Goal: Task Accomplishment & Management: Manage account settings

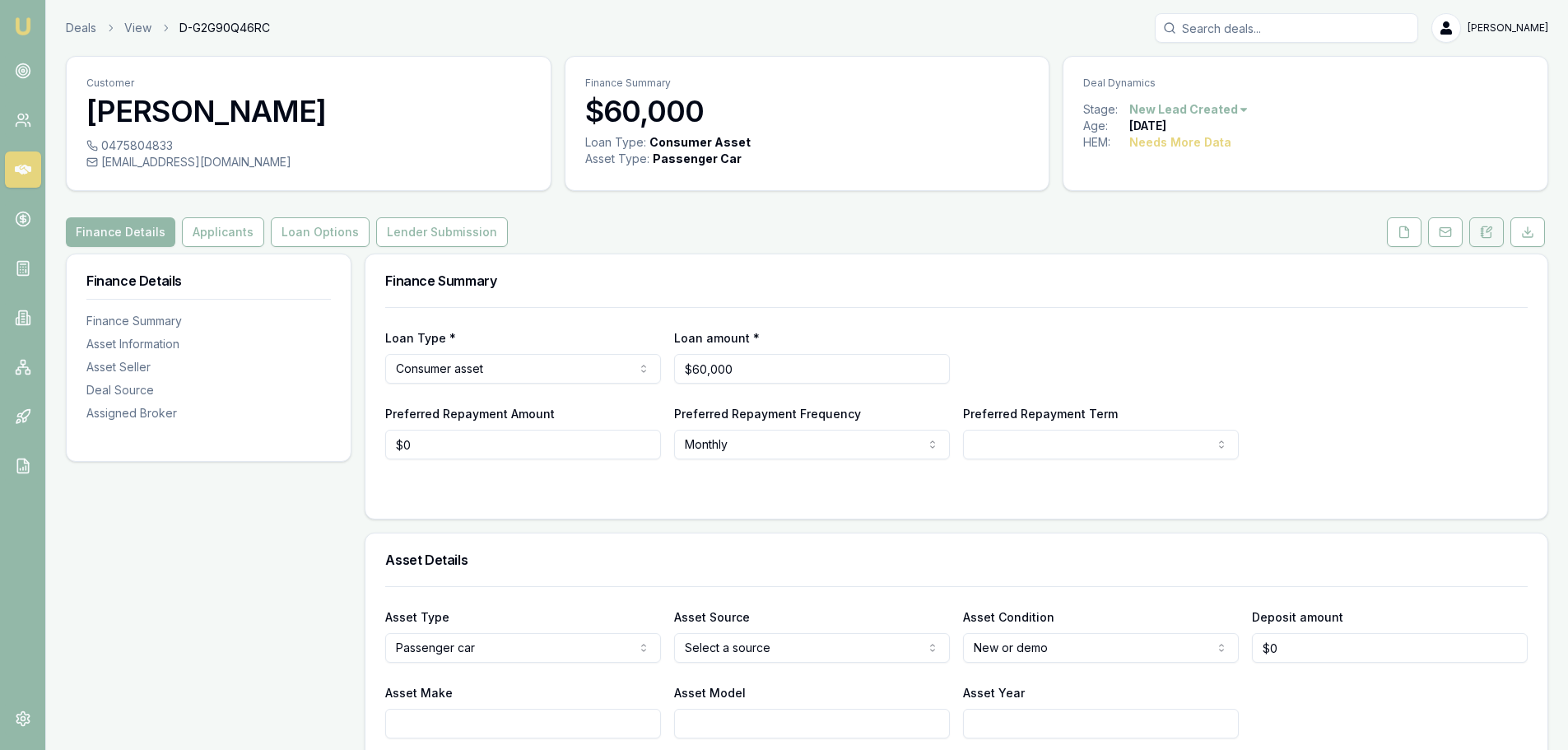
click at [1486, 235] on icon at bounding box center [1486, 232] width 13 height 13
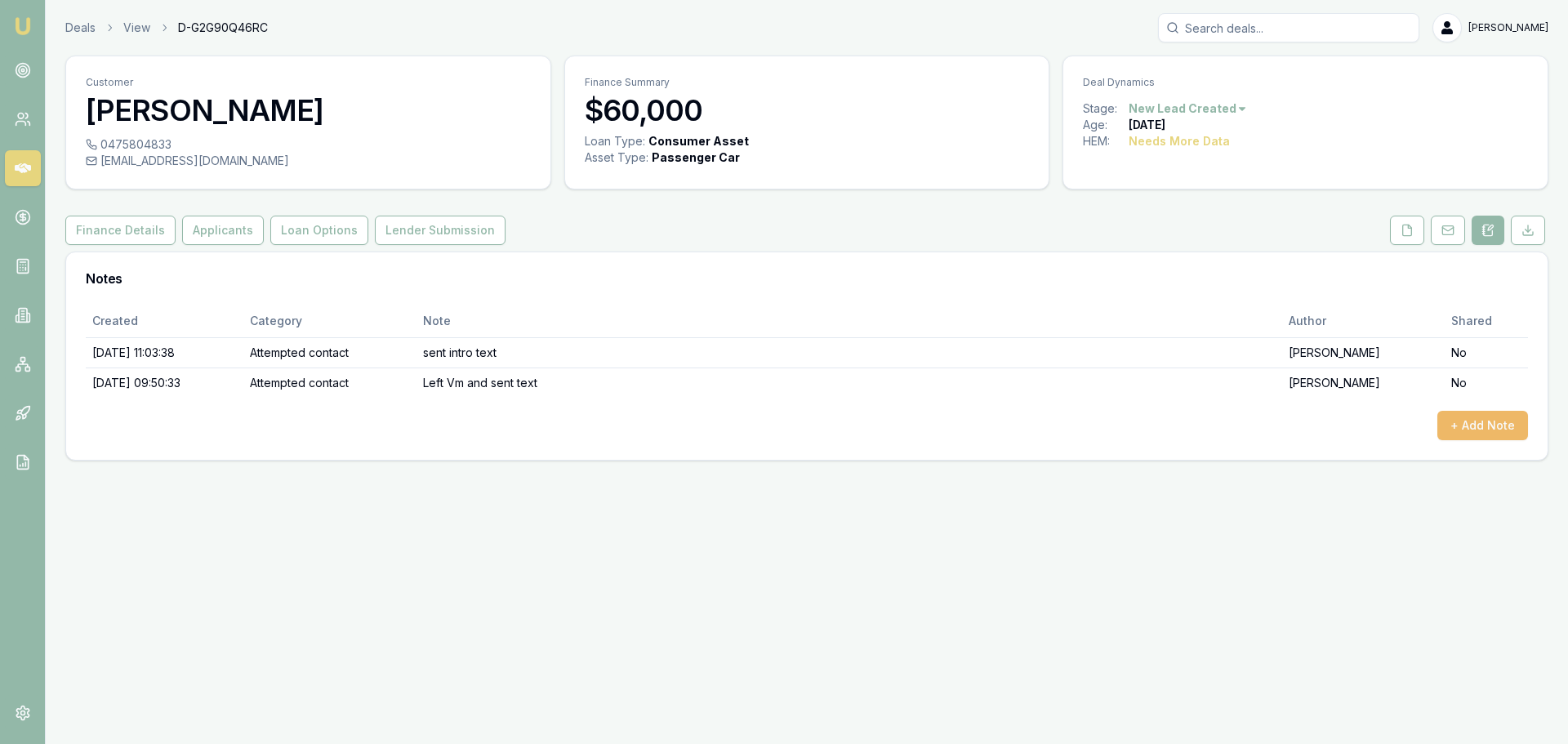
click at [1455, 427] on button "+ Add Note" at bounding box center [1482, 426] width 91 height 29
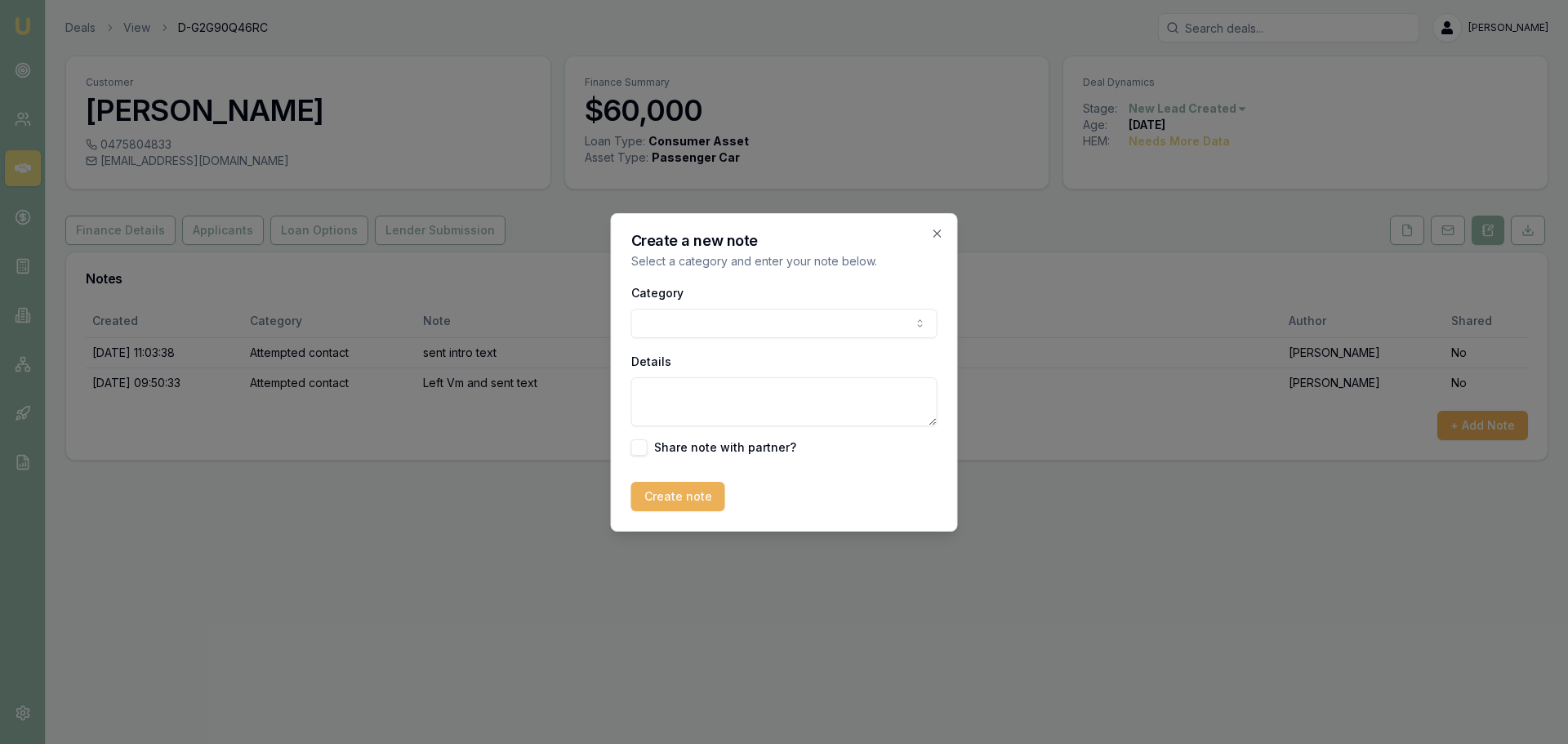
click at [741, 320] on body "Emu Broker Deals View D-G2G90Q46RC [PERSON_NAME] Toggle Menu Customer [PERSON_N…" at bounding box center [784, 372] width 1568 height 744
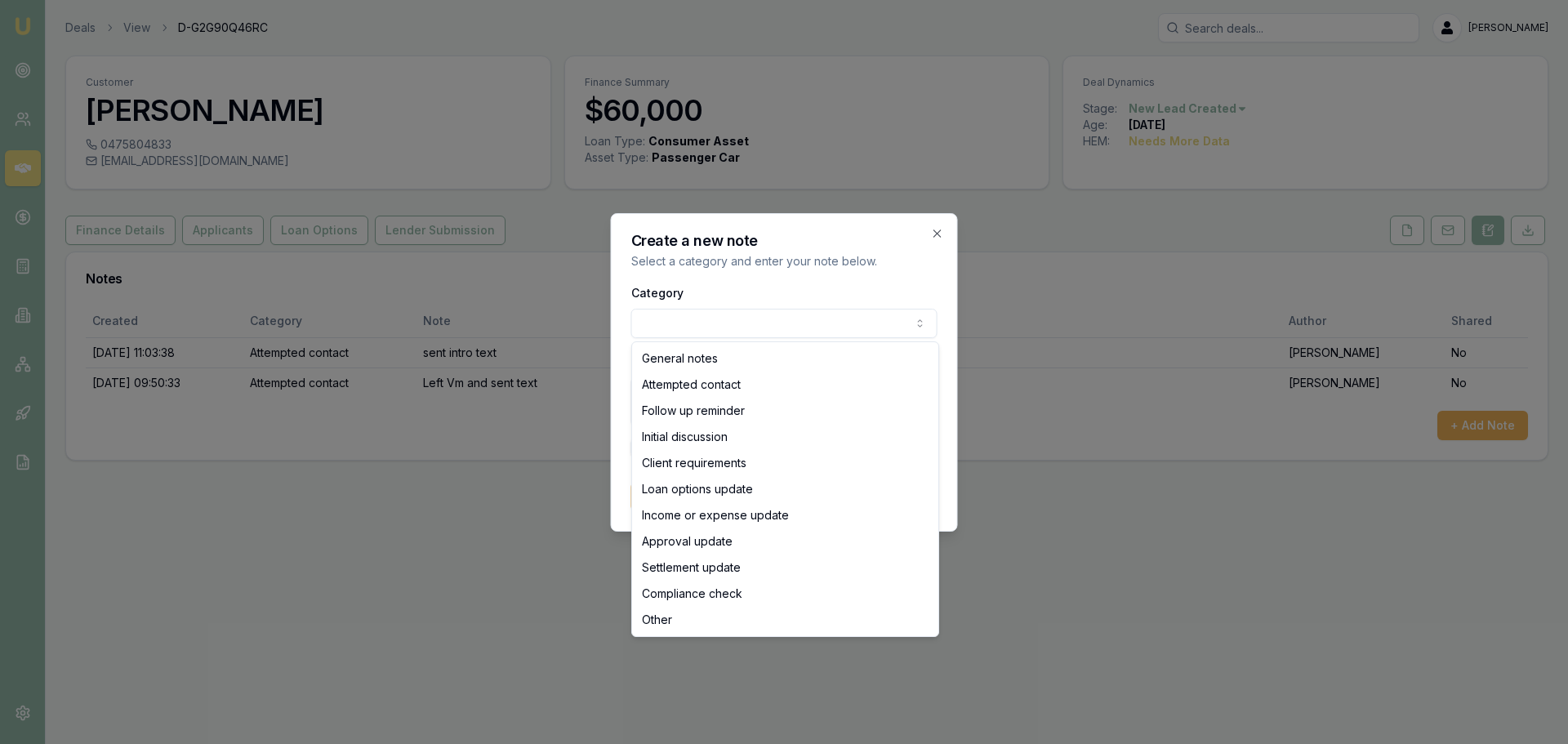
select select "ATTEMPTED_CONTACT"
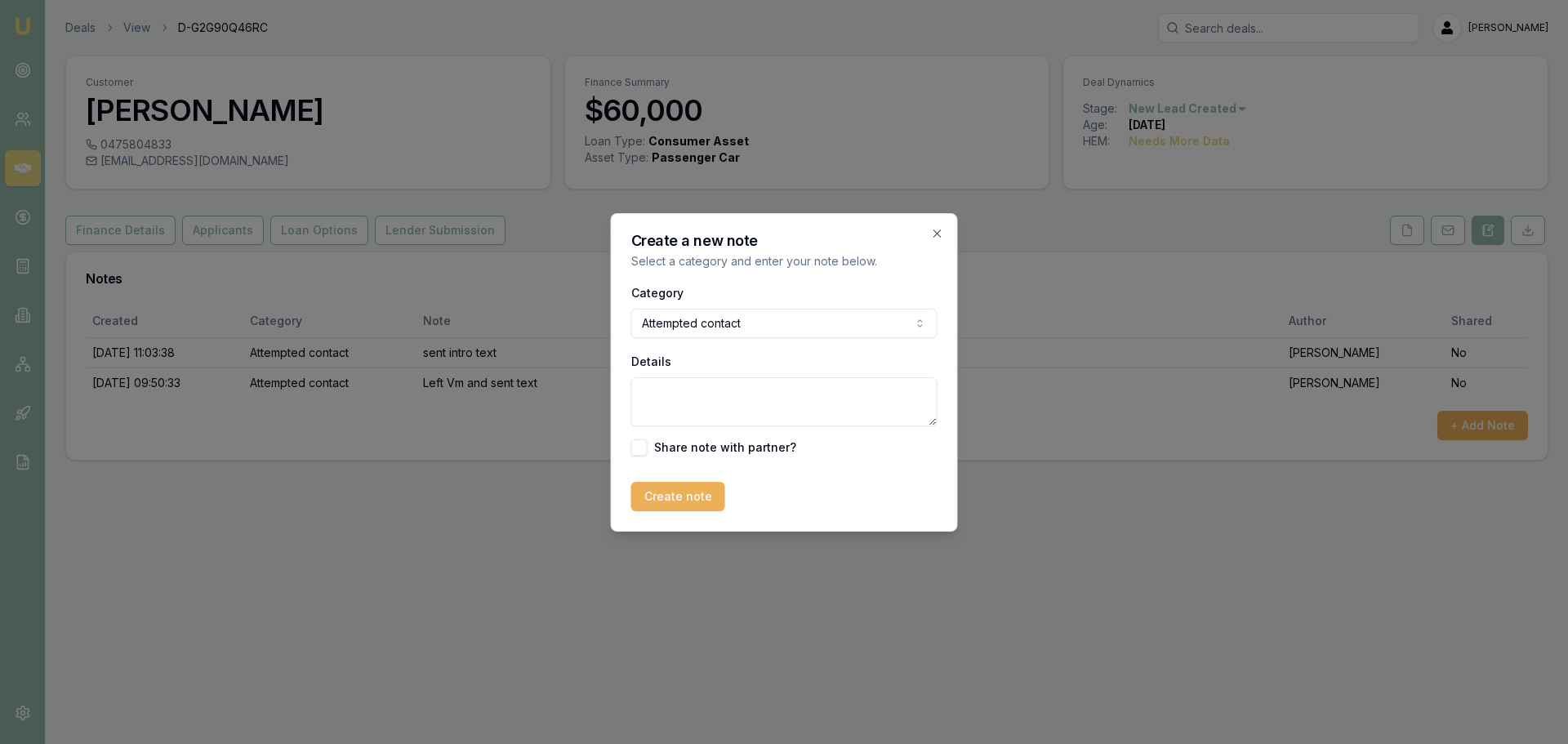
click at [742, 403] on textarea "Details" at bounding box center [784, 401] width 306 height 49
type textarea "Left Vm and sent text"
click at [704, 500] on button "Create note" at bounding box center [679, 497] width 94 height 29
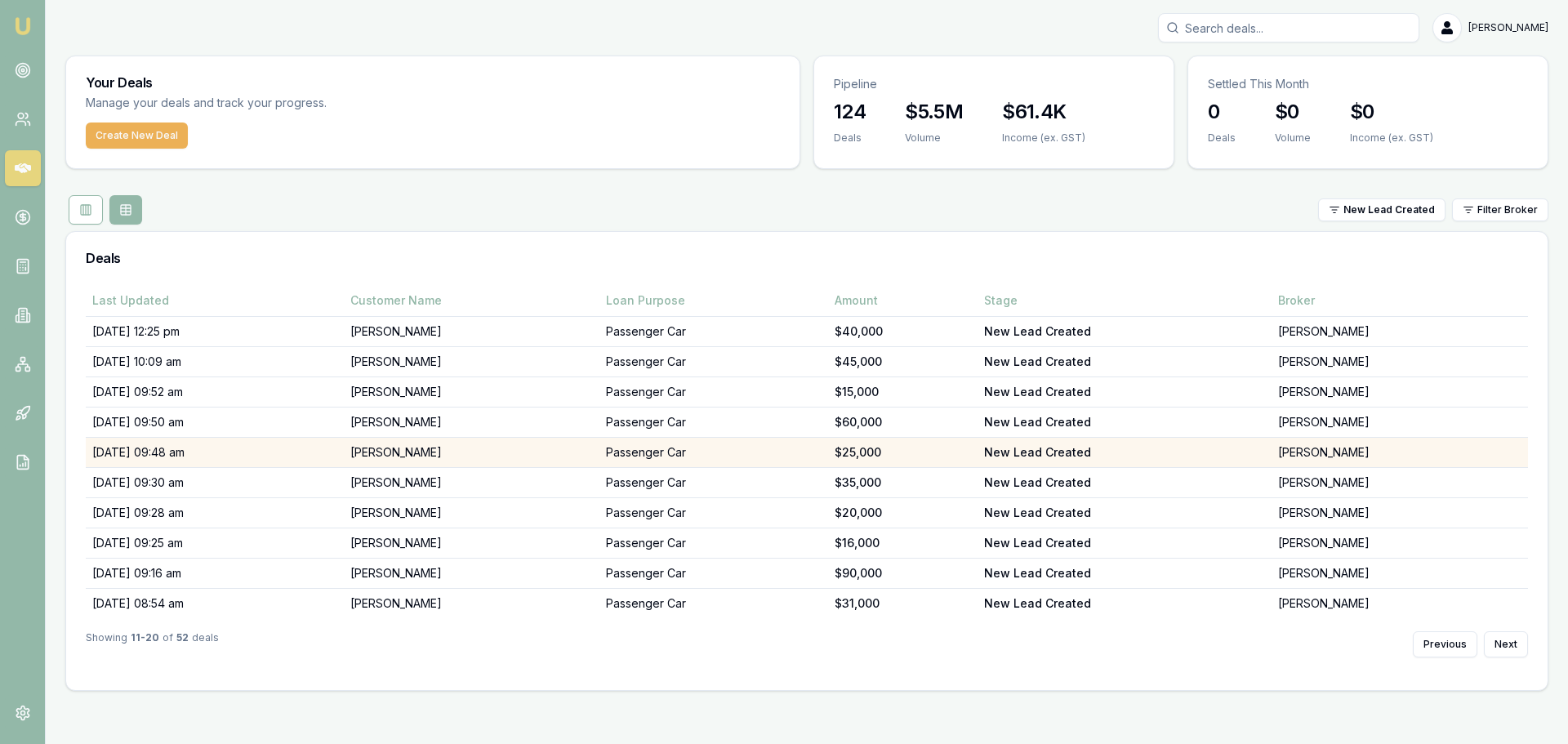
click at [456, 452] on td "Amber Maynes" at bounding box center [472, 452] width 257 height 30
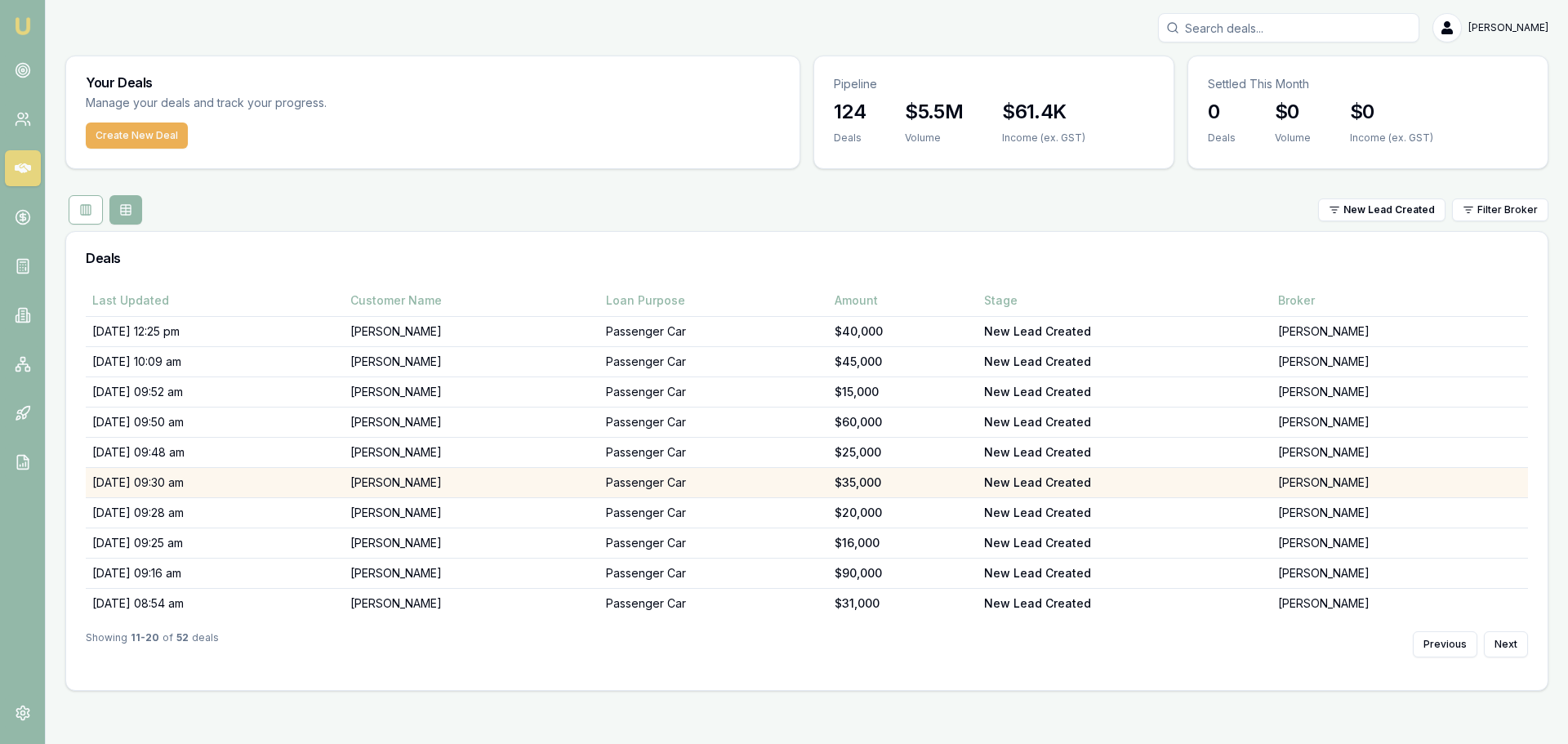
click at [481, 485] on td "[PERSON_NAME]" at bounding box center [472, 483] width 257 height 30
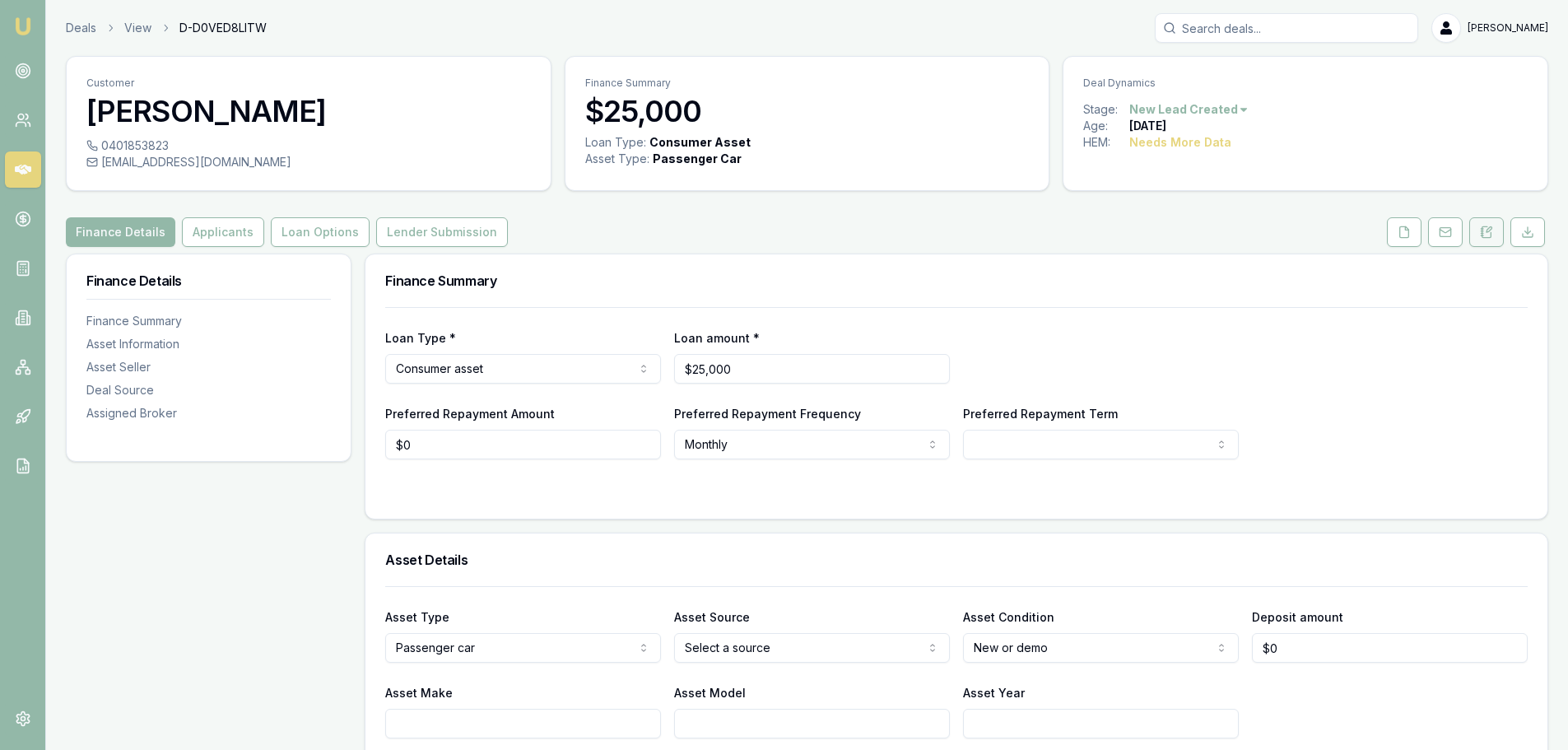
click at [1498, 227] on button at bounding box center [1486, 232] width 34 height 30
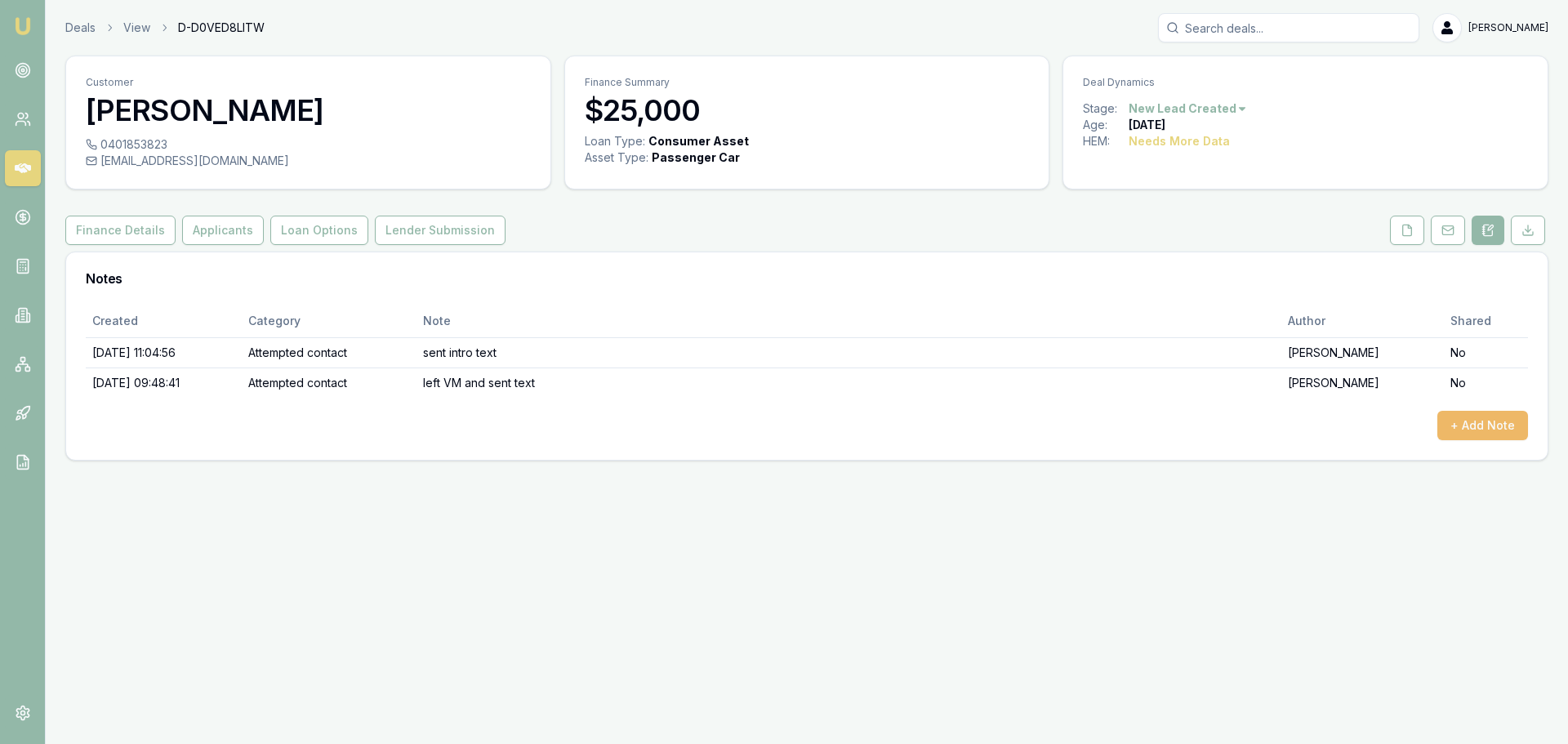
click at [1466, 428] on button "+ Add Note" at bounding box center [1482, 426] width 91 height 29
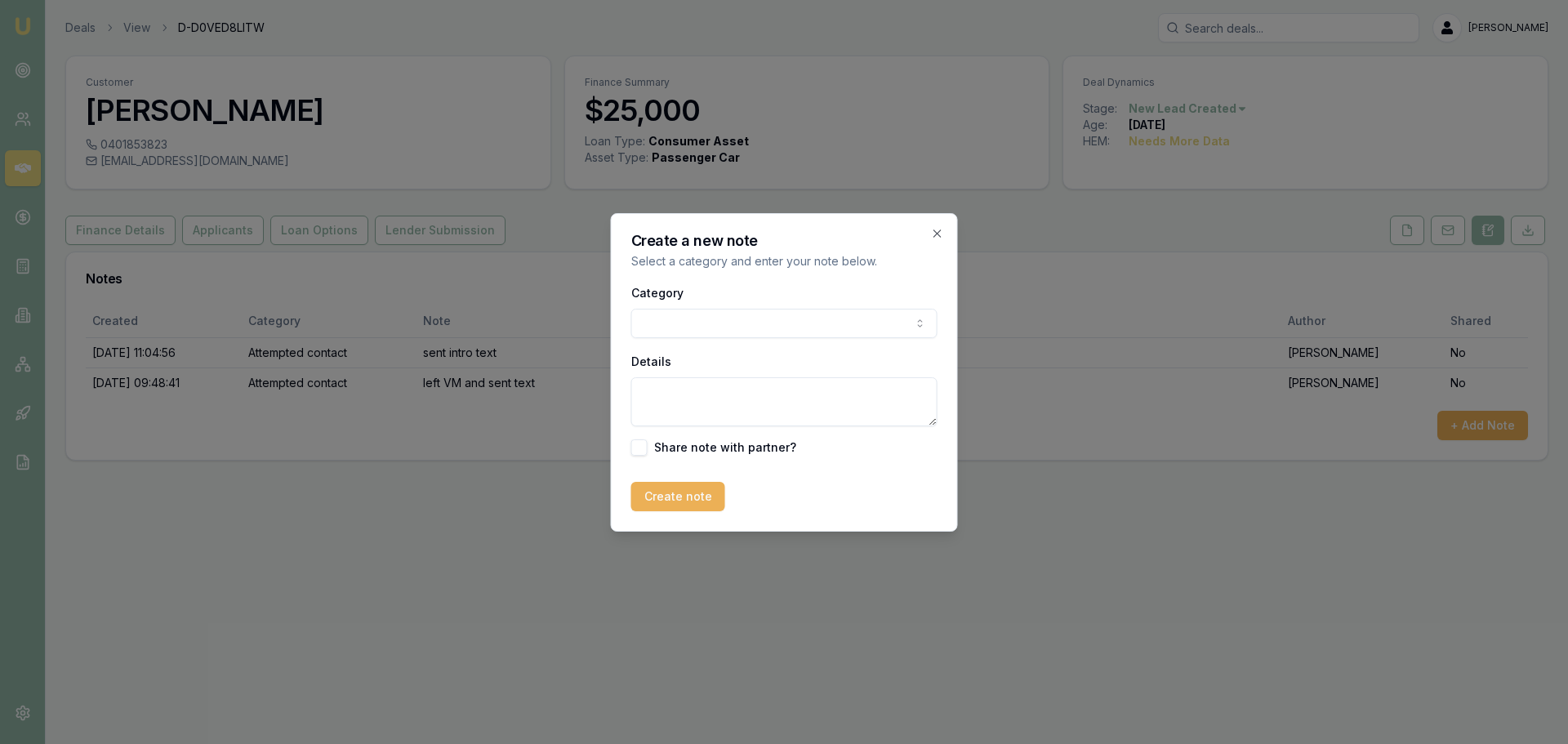
drag, startPoint x: 744, startPoint y: 301, endPoint x: 738, endPoint y: 325, distance: 24.7
click at [744, 301] on div "Category General notes Attempted contact Follow up reminder Initial discussion …" at bounding box center [784, 310] width 306 height 55
click at [746, 338] on div "Category General notes Attempted contact Follow up reminder Initial discussion …" at bounding box center [784, 369] width 306 height 173
click at [747, 324] on body "Emu Broker Deals View D-D0VED8LITW Erin Shield Toggle Menu Customer Amber Mayne…" at bounding box center [784, 372] width 1568 height 744
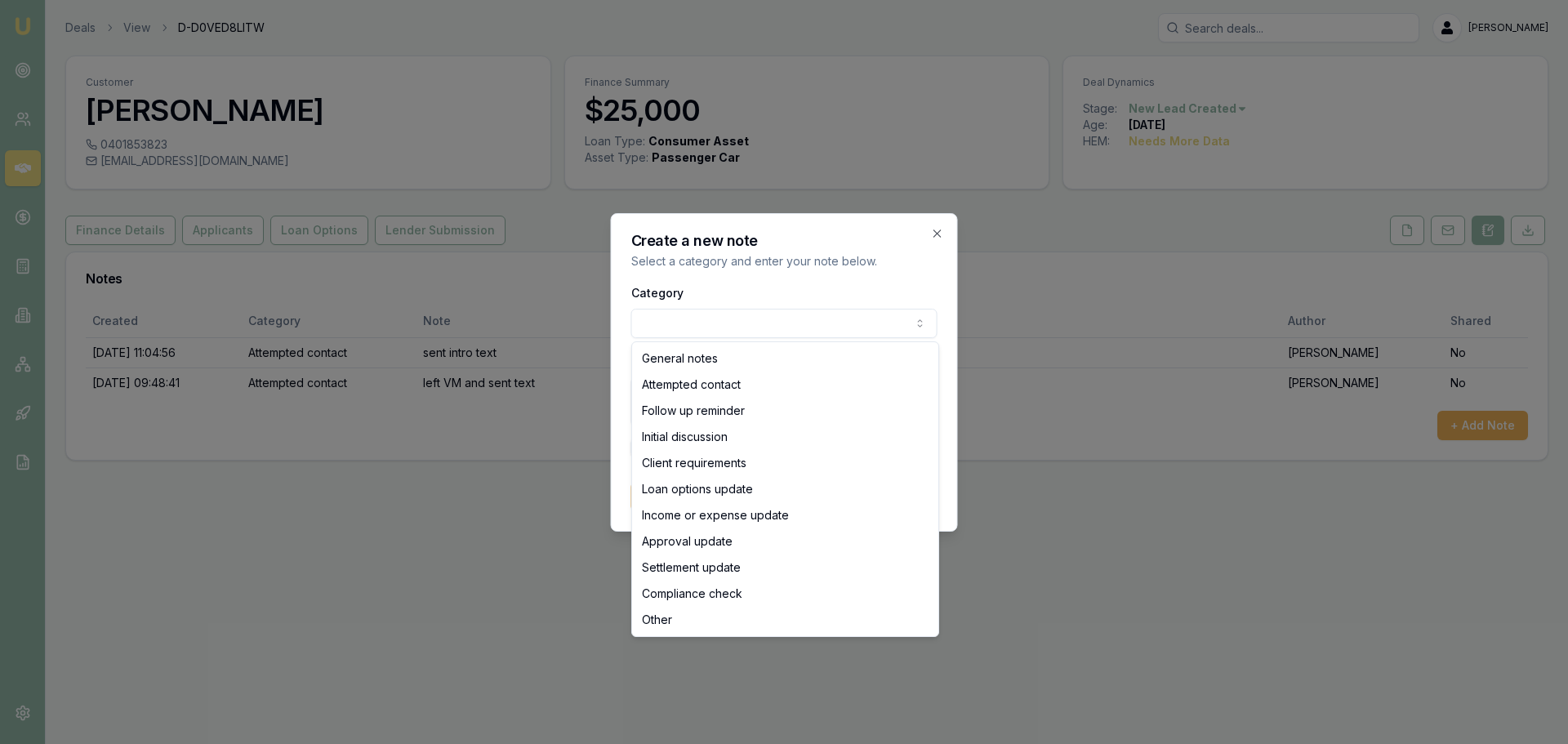
select select "ATTEMPTED_CONTACT"
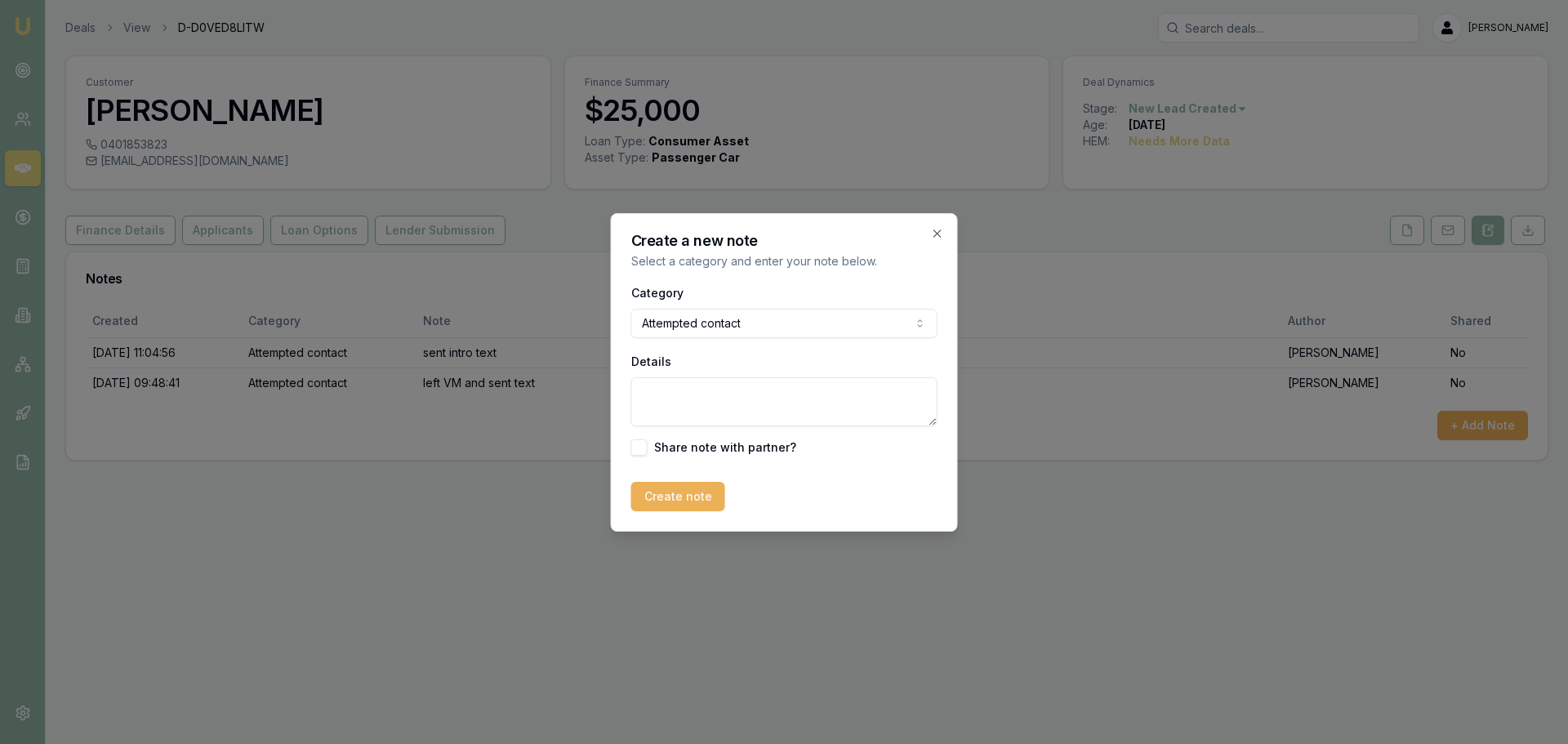
click at [815, 406] on textarea "Details" at bounding box center [784, 401] width 306 height 49
type textarea "l"
type textarea "went straight to VM, left message and sent txt"
click at [696, 488] on button "Create note" at bounding box center [679, 497] width 94 height 29
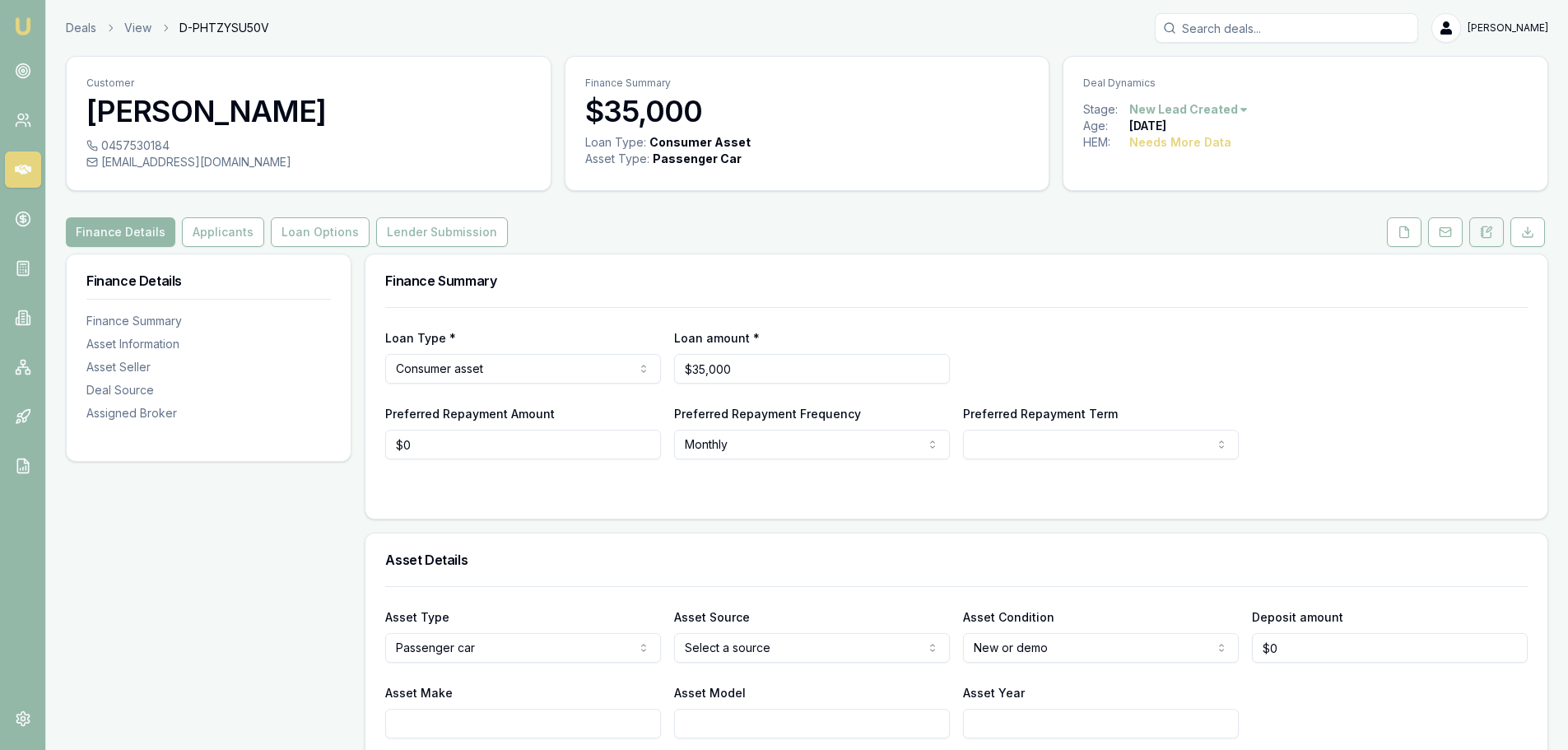
click at [1484, 225] on icon at bounding box center [1486, 232] width 13 height 13
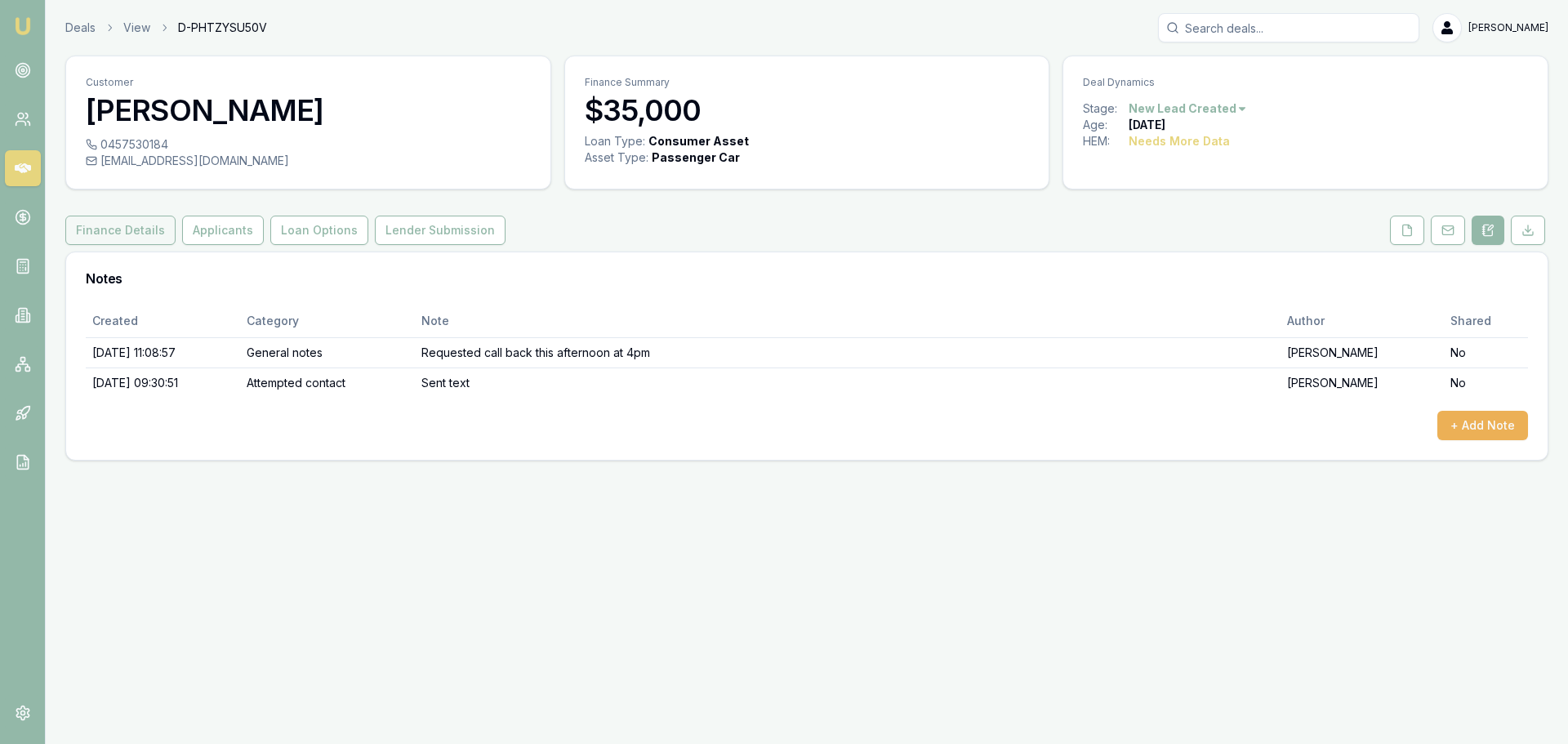
click at [100, 225] on button "Finance Details" at bounding box center [120, 230] width 110 height 29
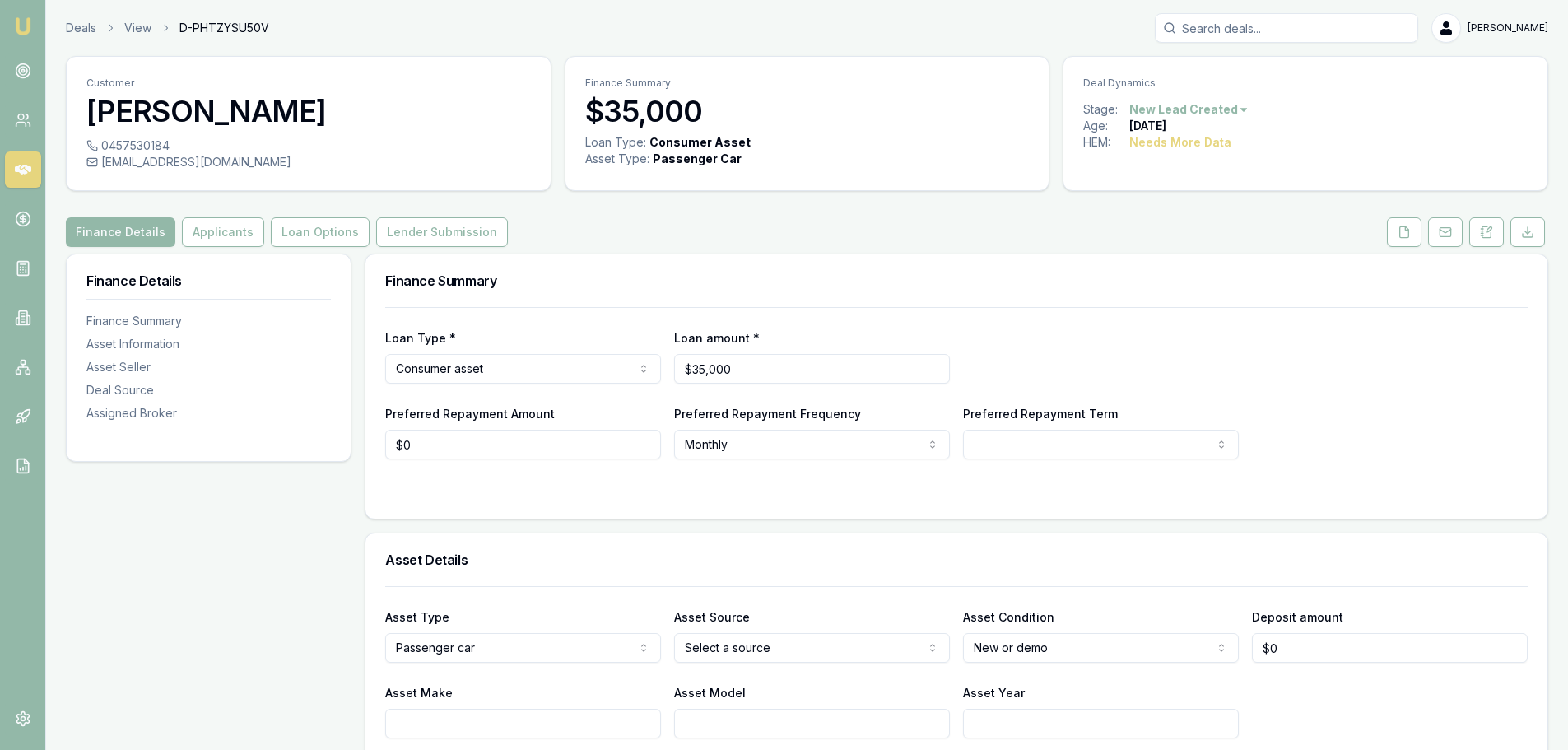
drag, startPoint x: 248, startPoint y: 241, endPoint x: 260, endPoint y: 258, distance: 20.8
click at [248, 241] on button "Applicants" at bounding box center [222, 232] width 82 height 30
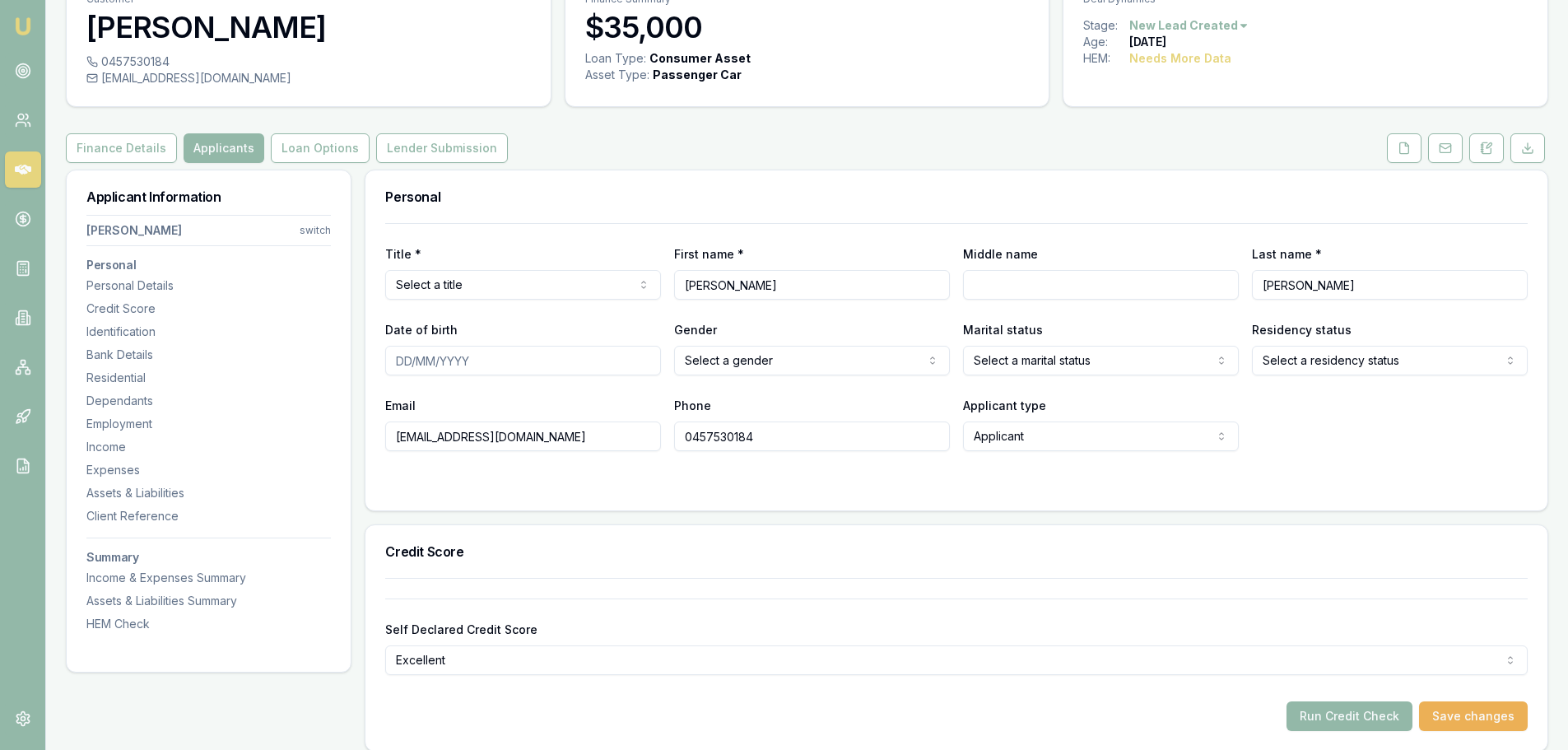
scroll to position [83, 0]
click at [1490, 148] on icon at bounding box center [1488, 146] width 5 height 5
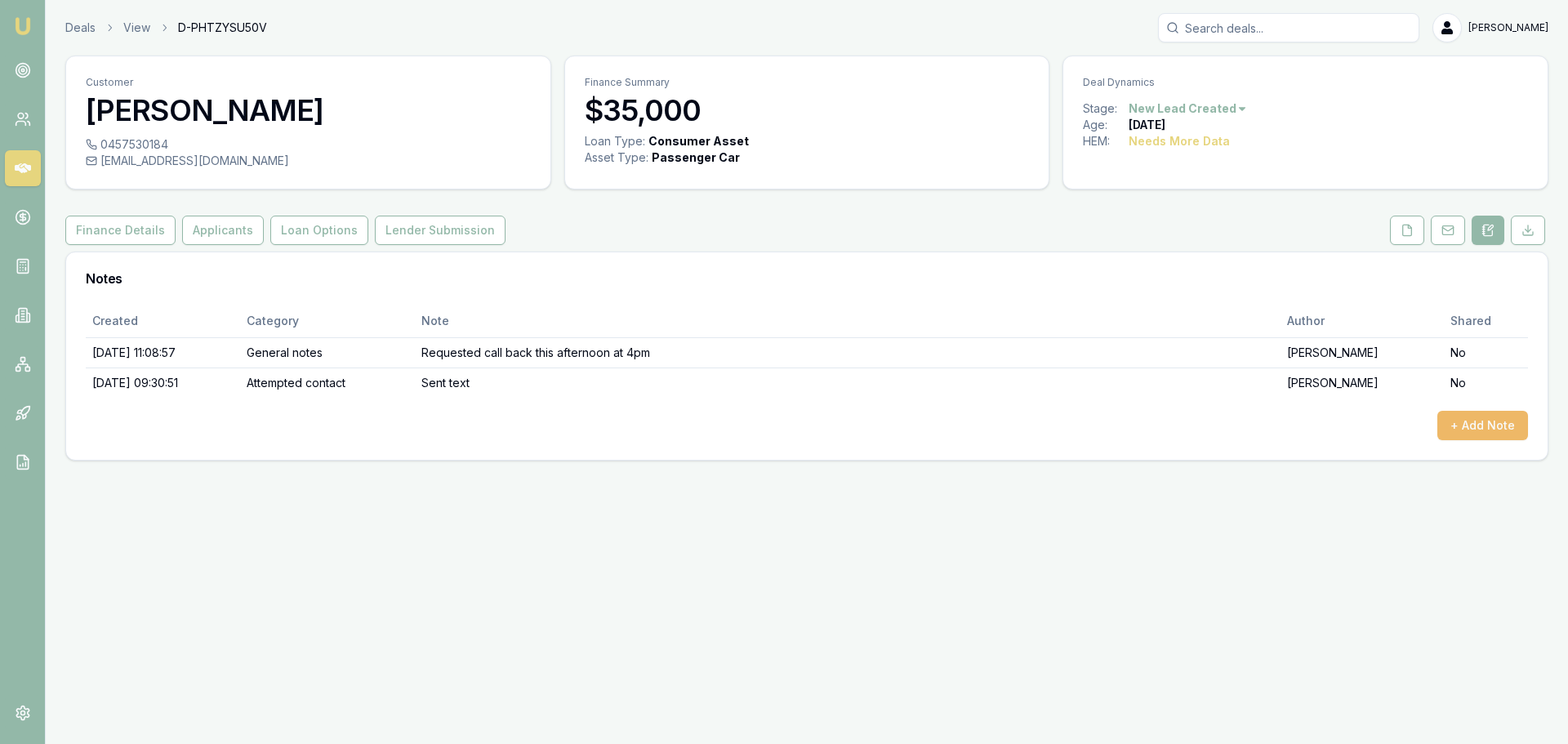
click at [1490, 429] on button "+ Add Note" at bounding box center [1482, 426] width 91 height 29
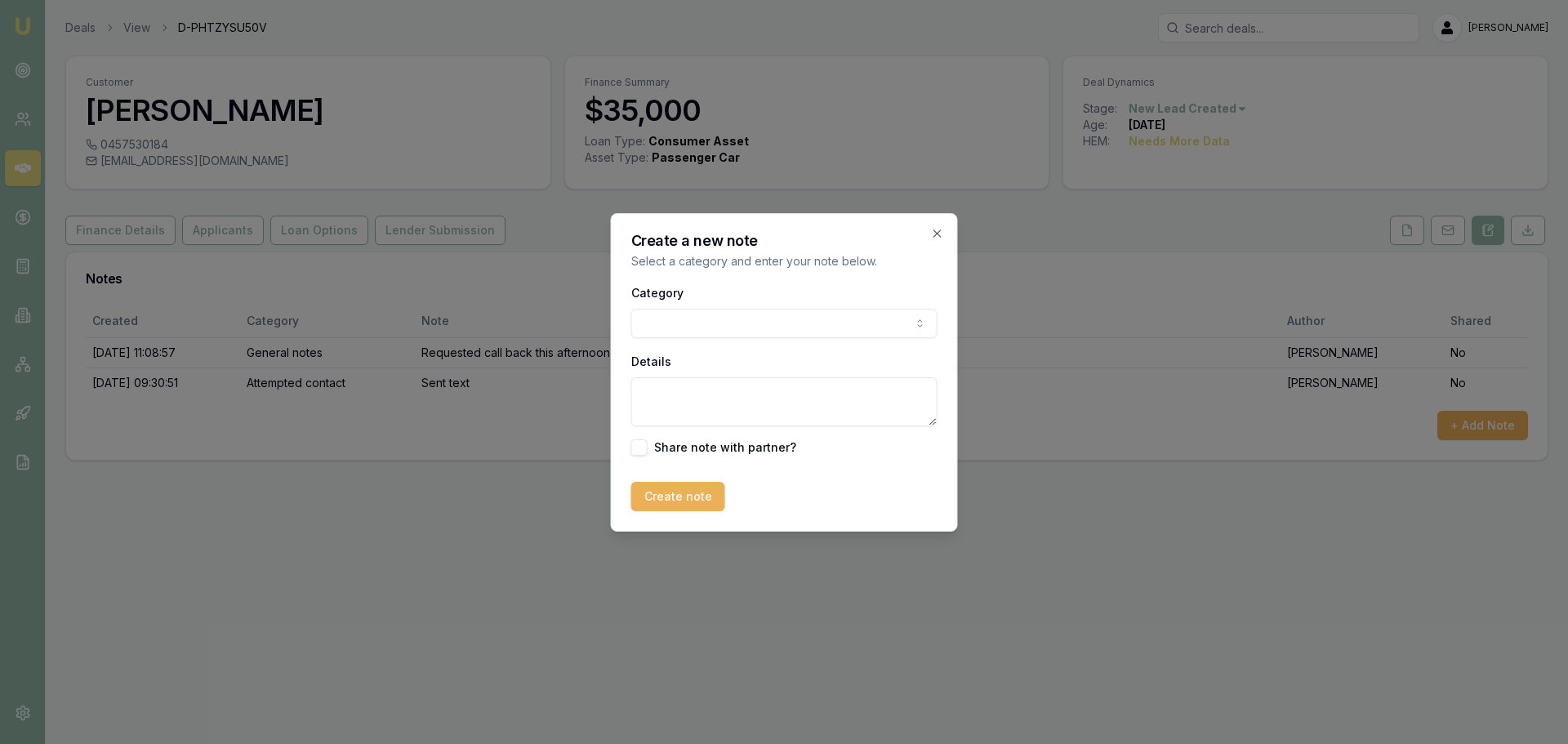
click at [664, 315] on body "Emu Broker Deals View D-PHTZYSU50V Erin Shield Toggle Menu Customer Daniel Moll…" at bounding box center [784, 372] width 1568 height 744
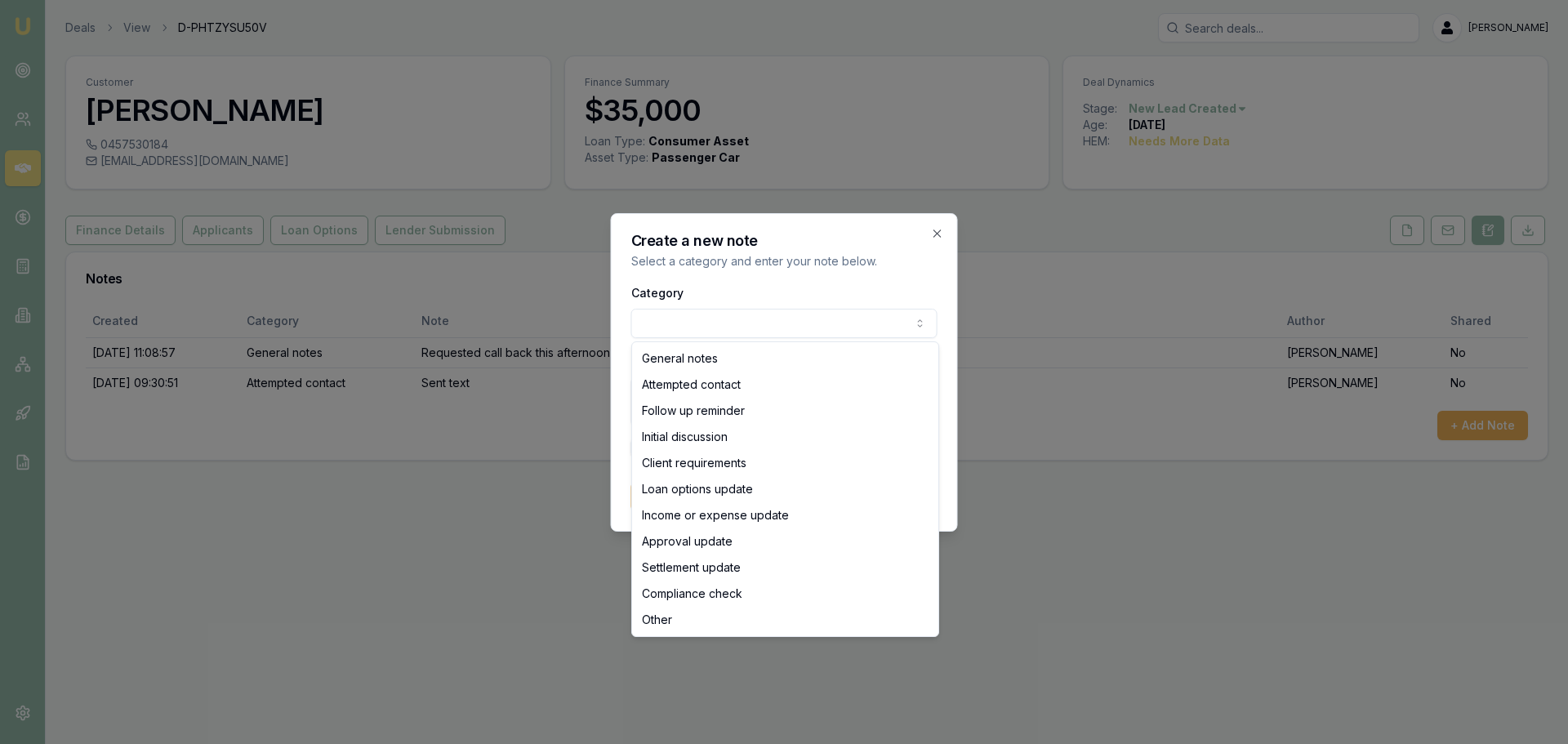
select select "ATTEMPTED_CONTACT"
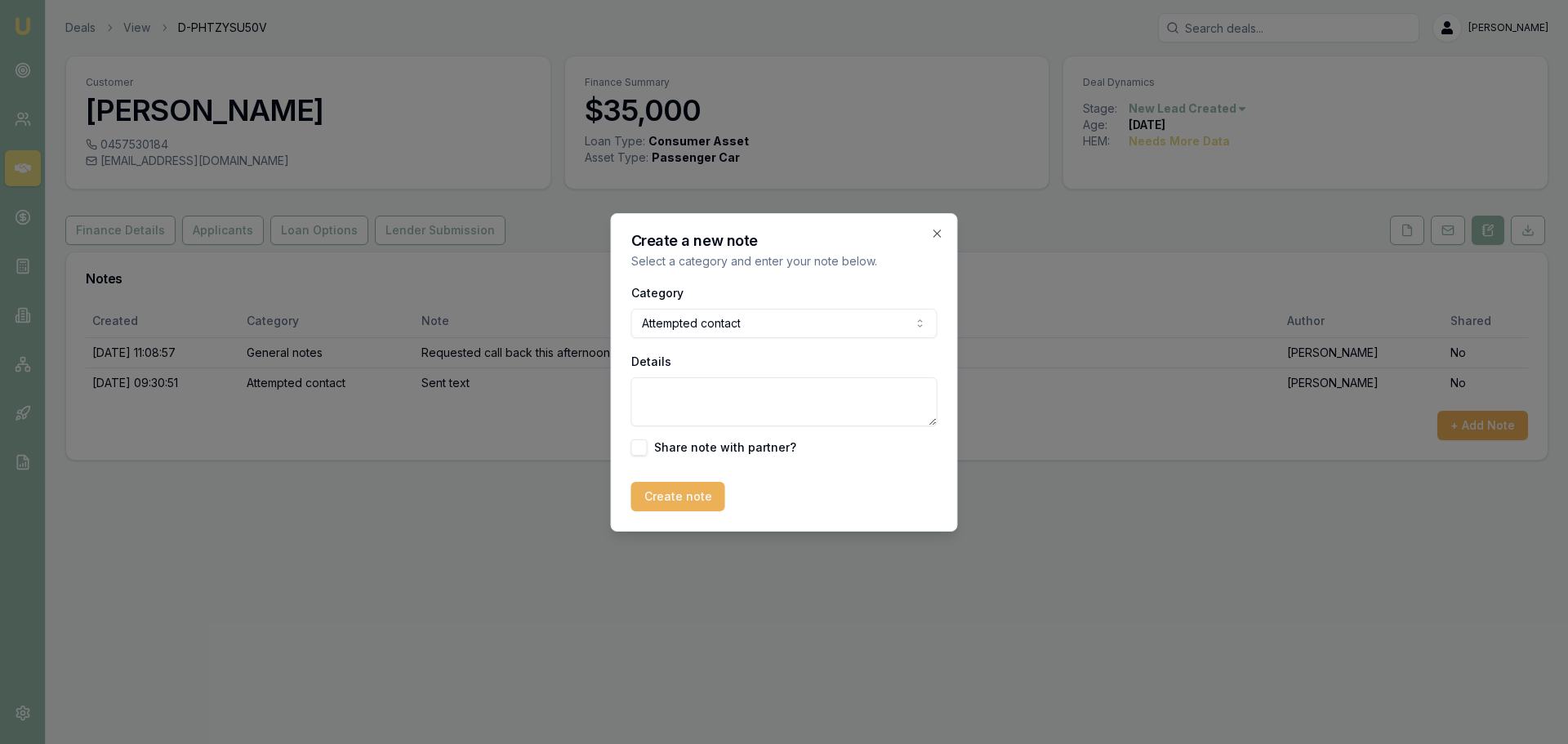
click at [698, 408] on textarea "Details" at bounding box center [784, 401] width 306 height 49
type textarea "Requested another call back at 5pm today"
click at [663, 490] on button "Create note" at bounding box center [679, 497] width 94 height 29
